Goal: Task Accomplishment & Management: Manage account settings

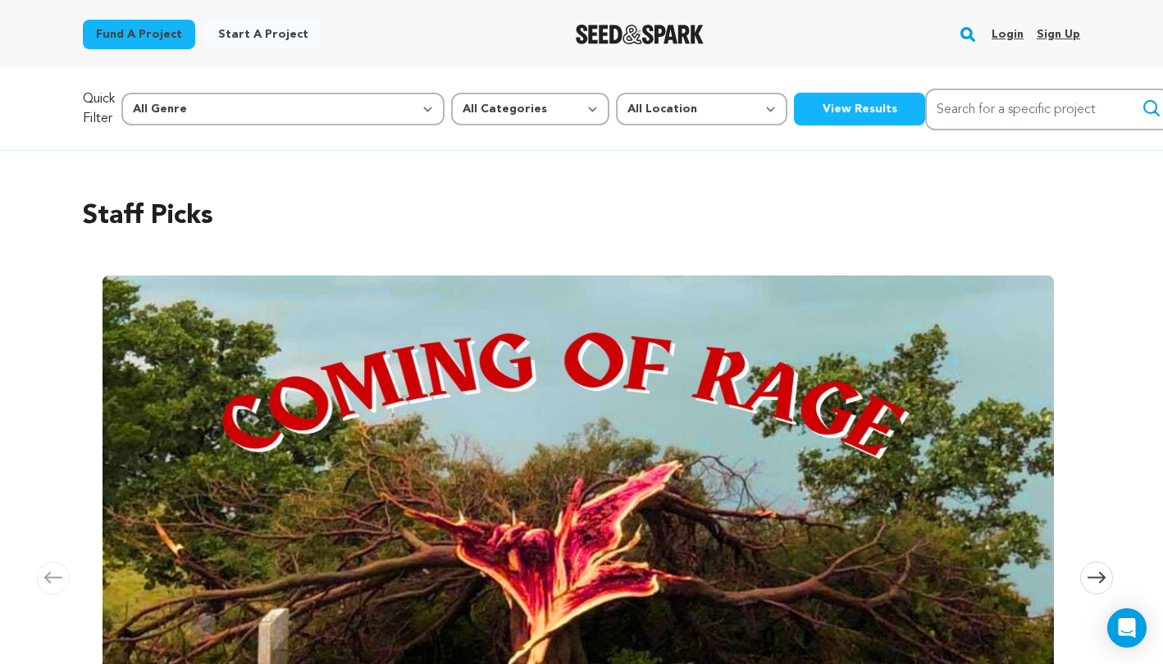
click at [1001, 34] on link "Login" at bounding box center [1008, 34] width 32 height 26
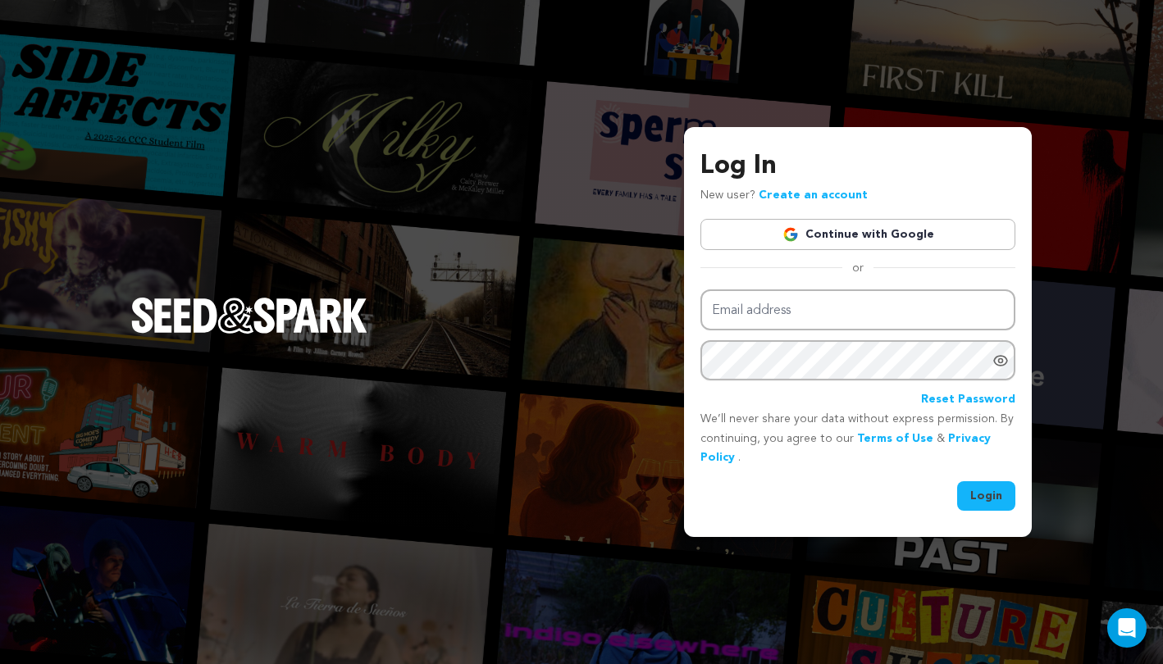
click at [787, 236] on img at bounding box center [790, 234] width 16 height 16
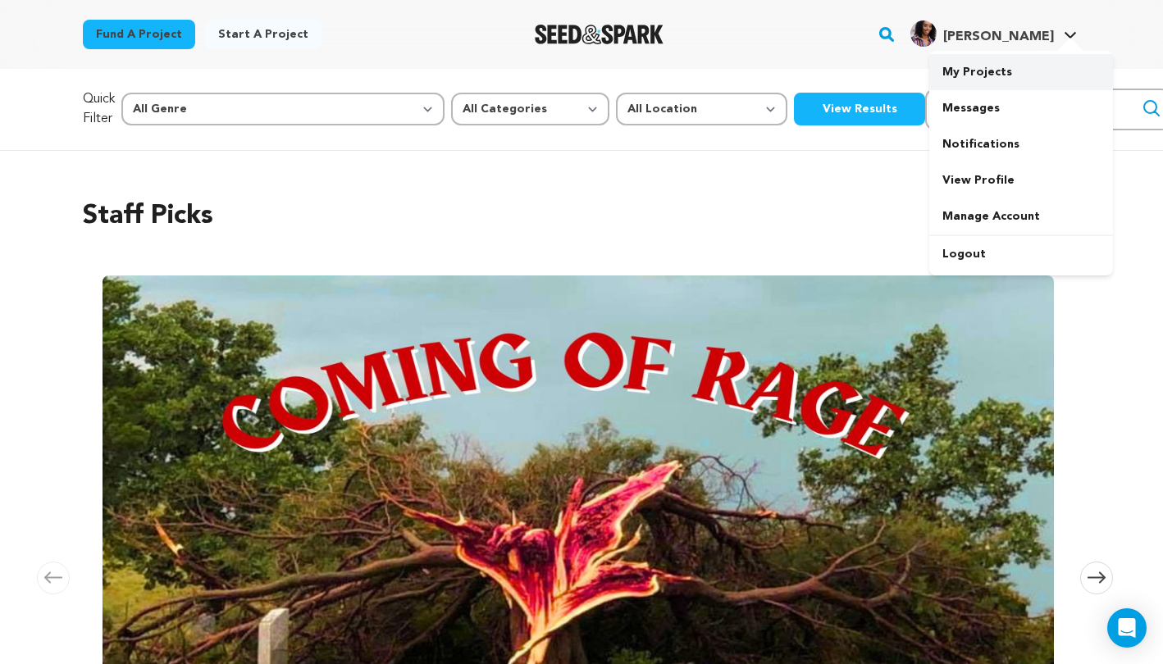
click at [960, 77] on link "My Projects" at bounding box center [1021, 72] width 184 height 36
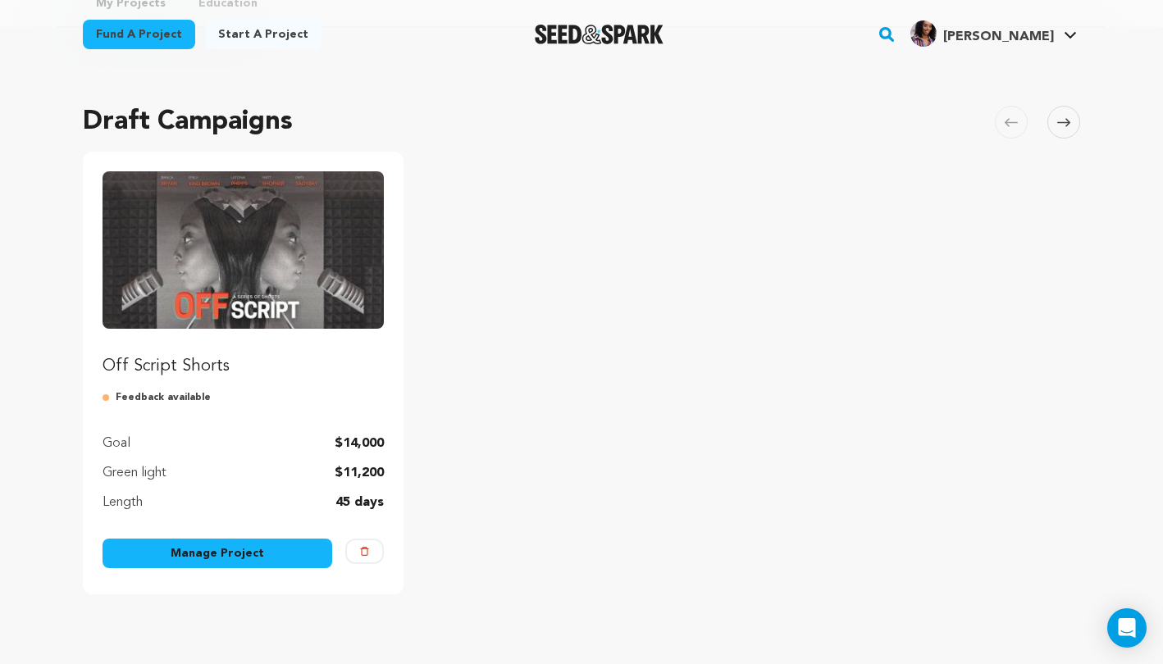
scroll to position [88, 0]
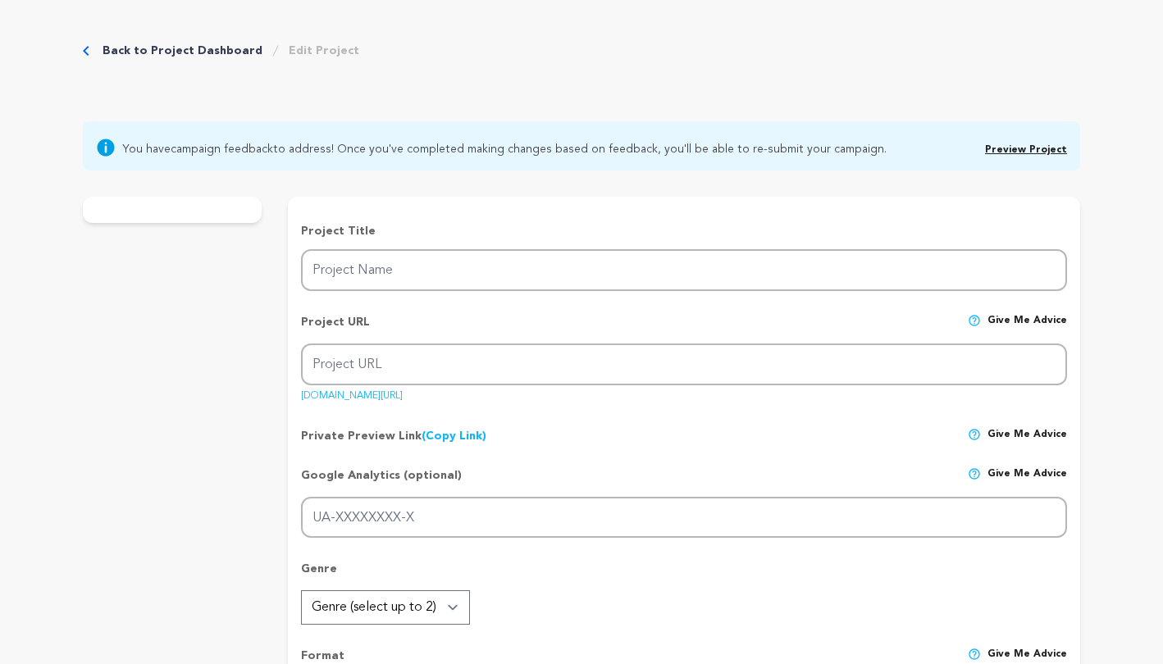
type input "Off Script Shorts"
type input "off-script-shortseries"
type input "After brutal employee feedback, a tech company hires a doc crew to fix its cult…"
type textarea "Have you ever dimmed your light to survive a system not built for you? Off Scri…"
type textarea "Off Script explores what happens when creativity meets conformity. It's a dark …"
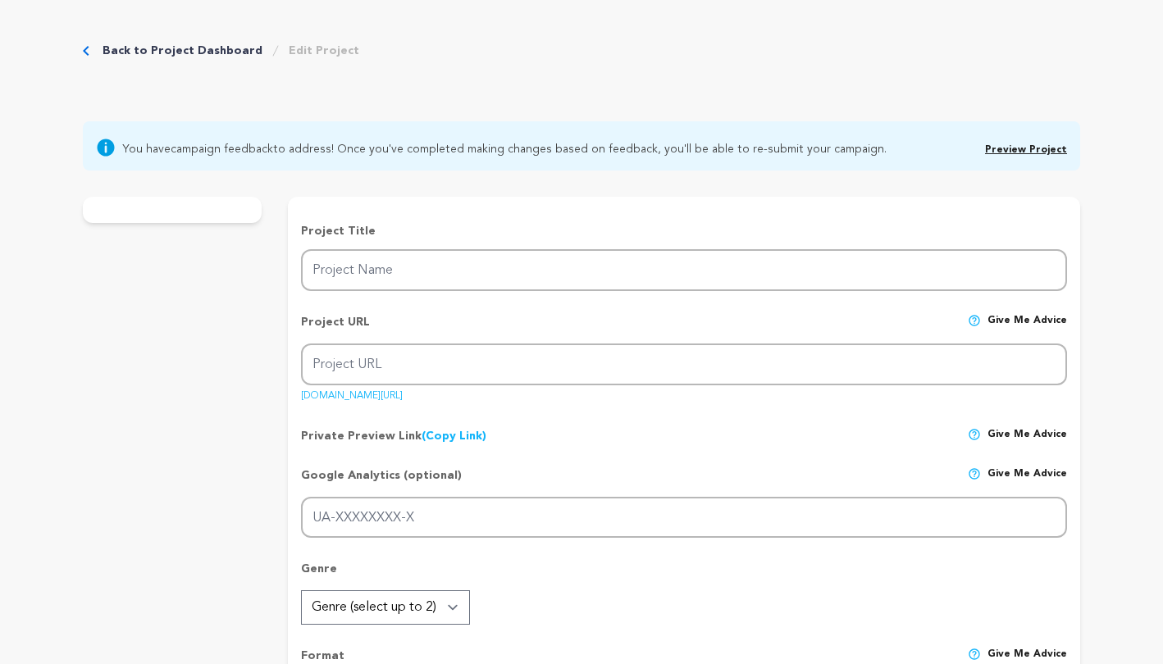
radio input "true"
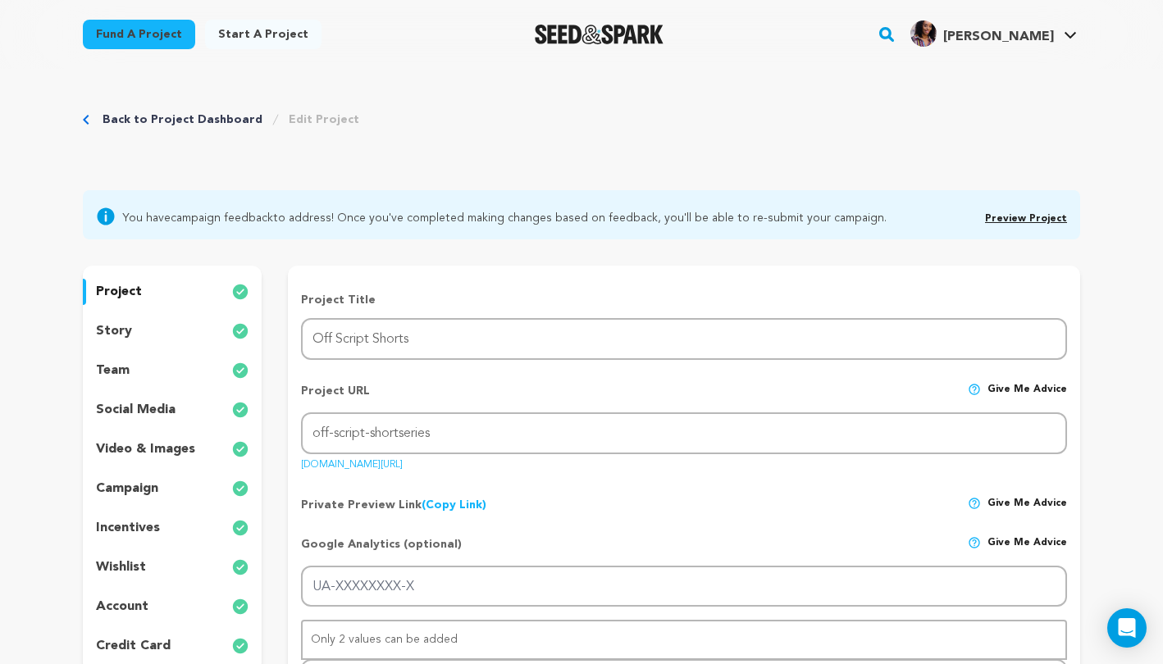
click at [106, 332] on p "story" at bounding box center [114, 332] width 36 height 20
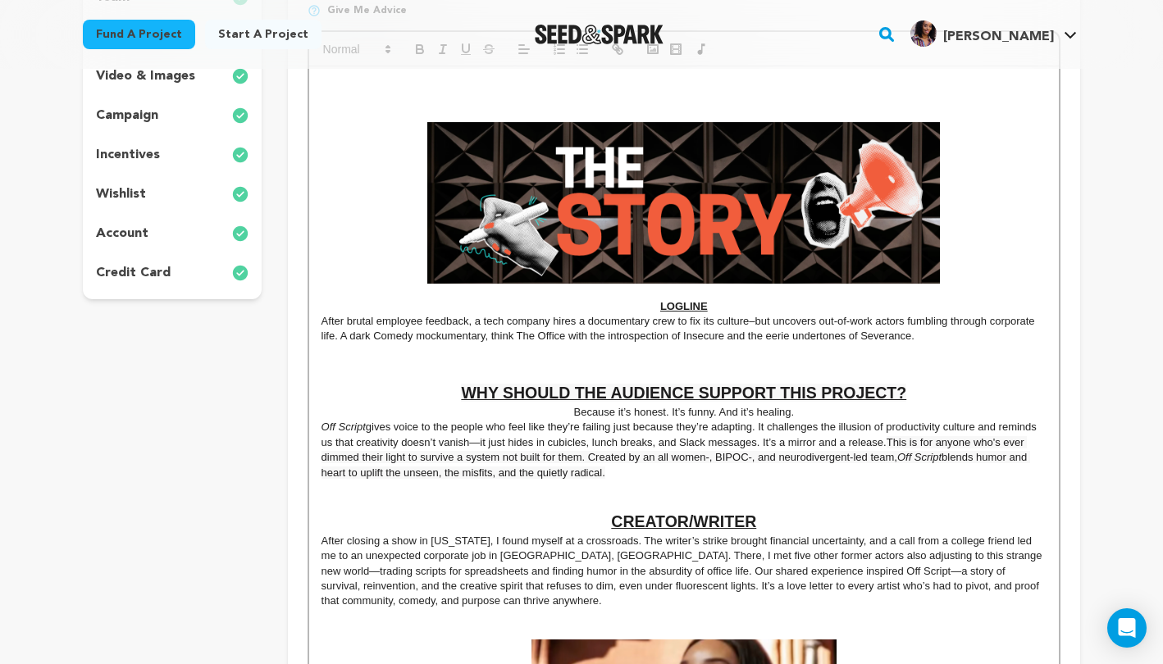
scroll to position [292, 0]
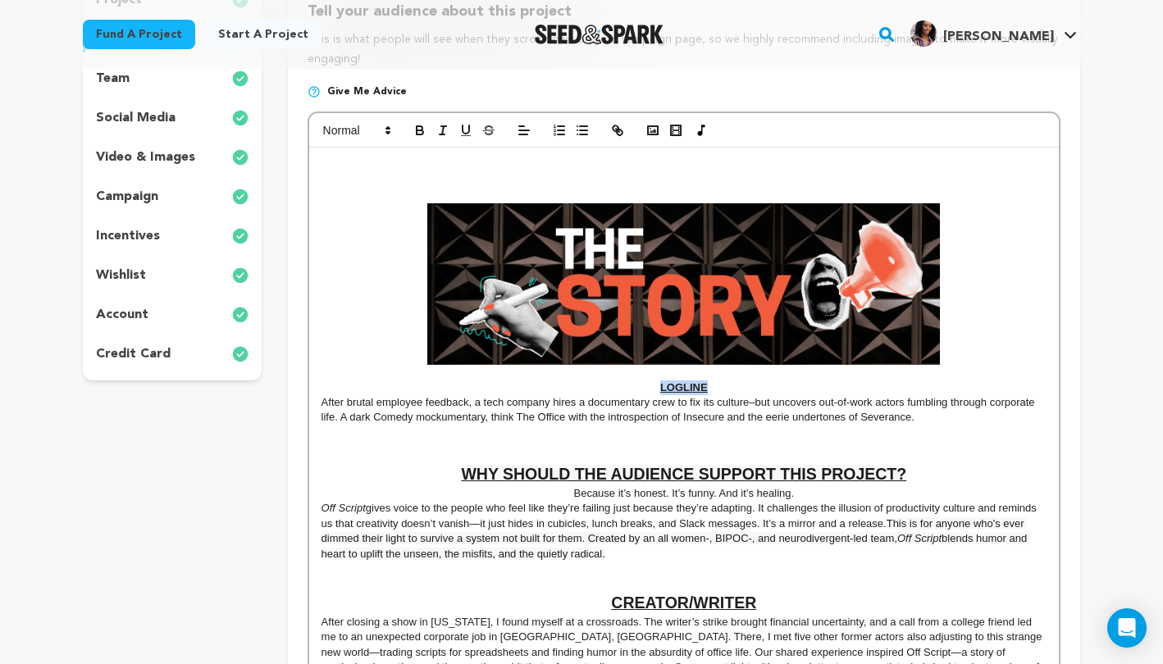
drag, startPoint x: 711, startPoint y: 385, endPoint x: 654, endPoint y: 391, distance: 57.7
click at [654, 391] on p "﻿ ﻿ LOGLINE" at bounding box center [684, 388] width 725 height 15
click at [387, 133] on polygon at bounding box center [387, 133] width 3 height 2
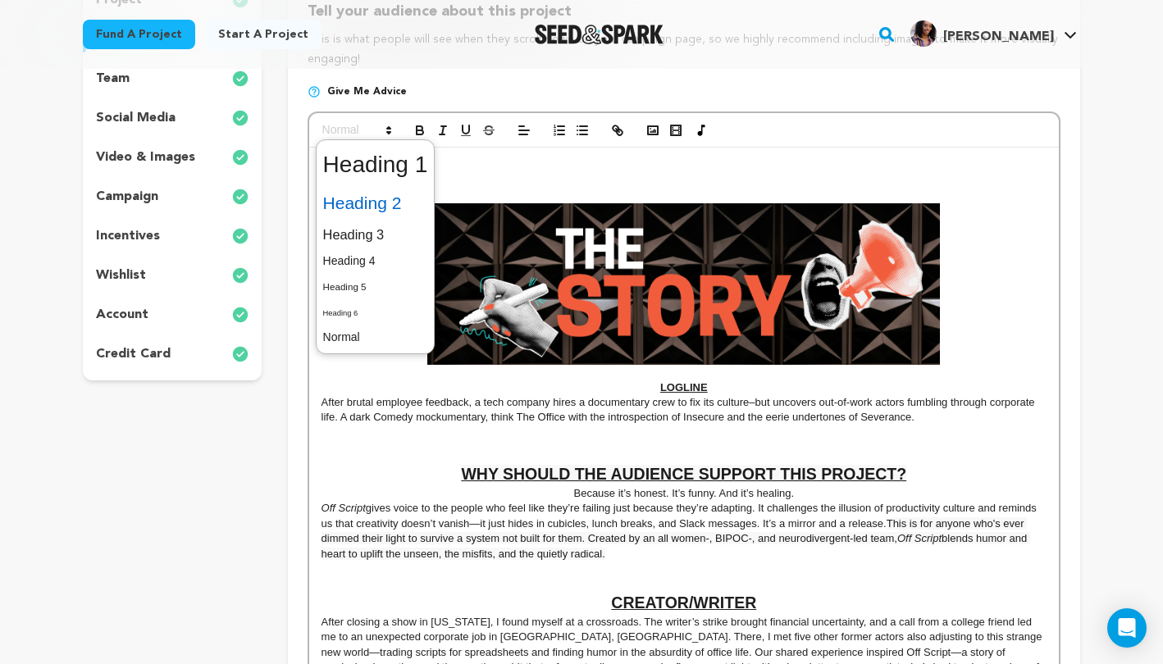
click at [365, 208] on span at bounding box center [375, 203] width 105 height 34
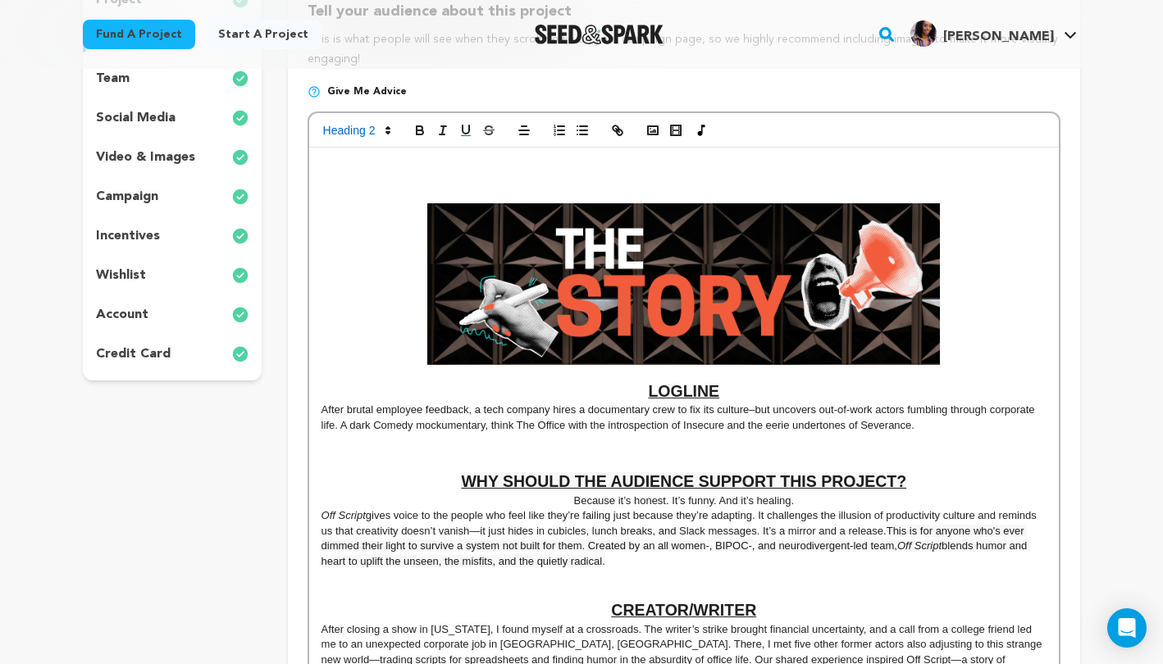
click at [1010, 241] on u at bounding box center [684, 284] width 725 height 162
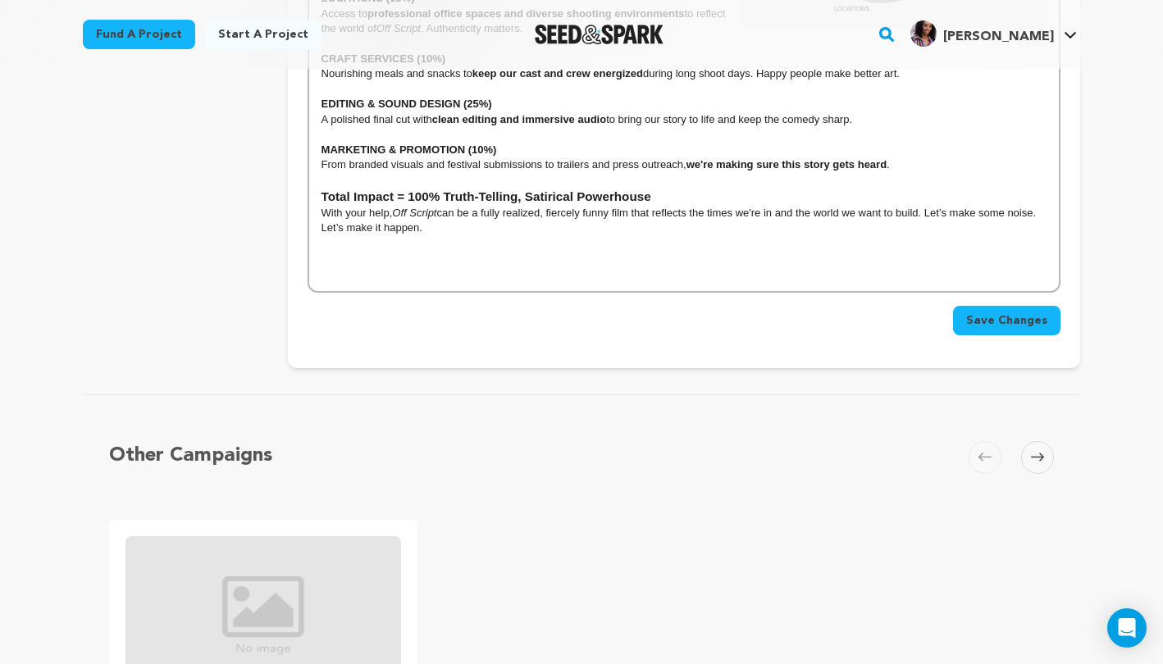
scroll to position [4932, 0]
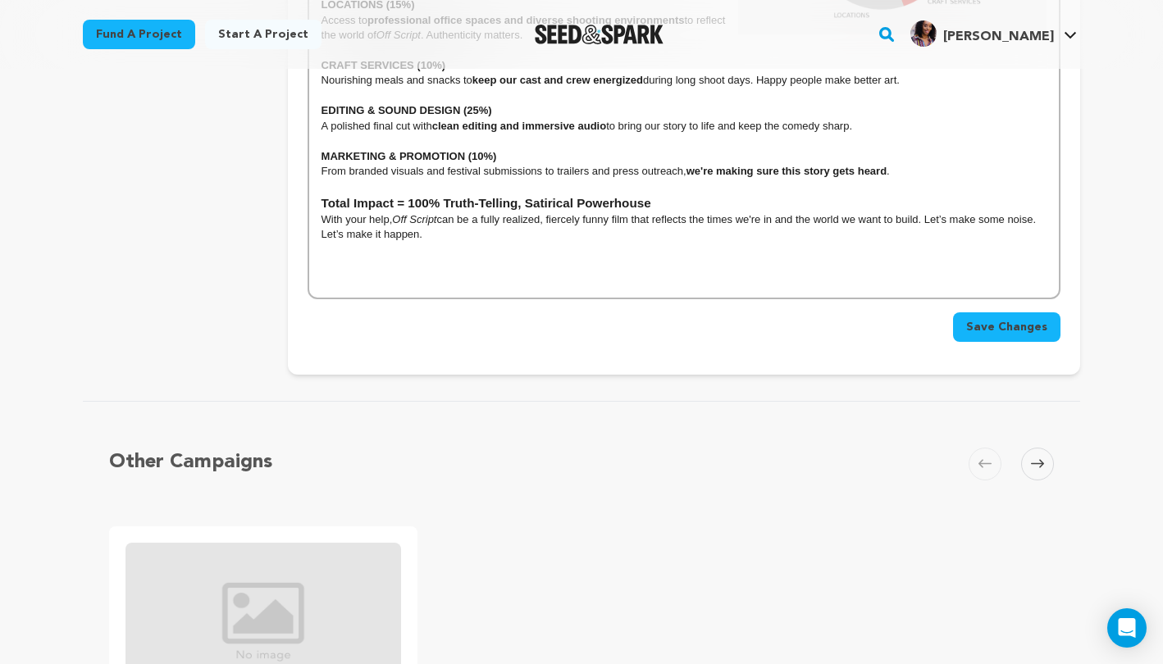
click at [997, 319] on span "Save Changes" at bounding box center [1006, 327] width 81 height 16
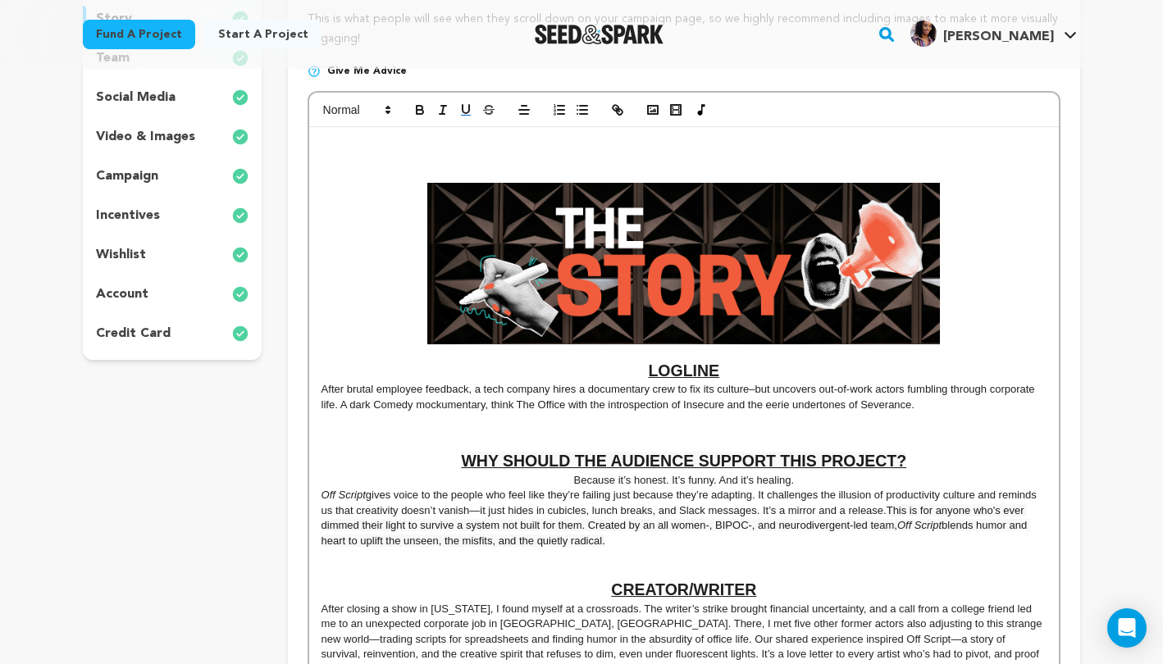
scroll to position [320, 0]
